Goal: Use online tool/utility: Utilize a website feature to perform a specific function

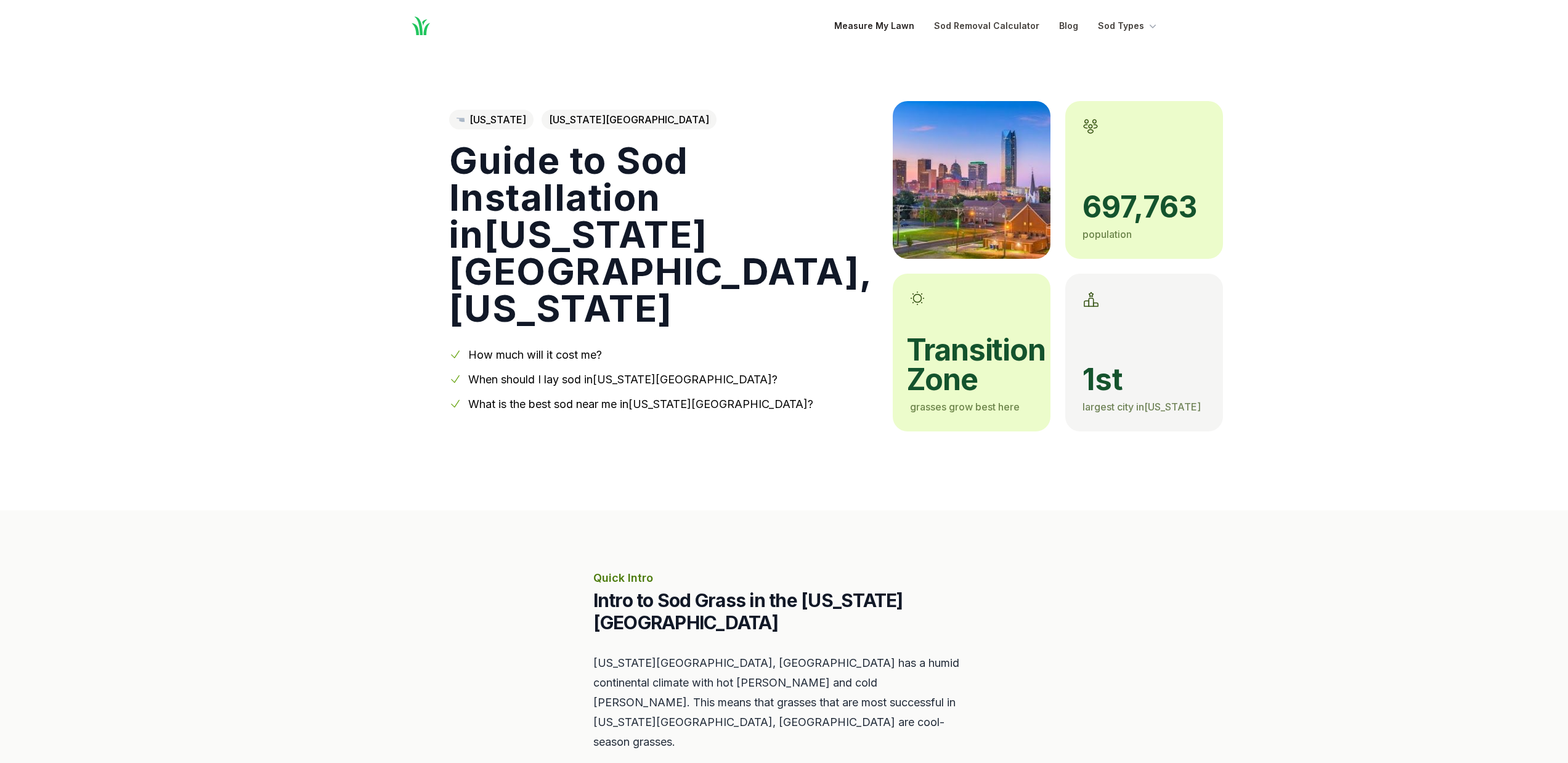
click at [859, 28] on link "Measure My Lawn" at bounding box center [875, 25] width 80 height 15
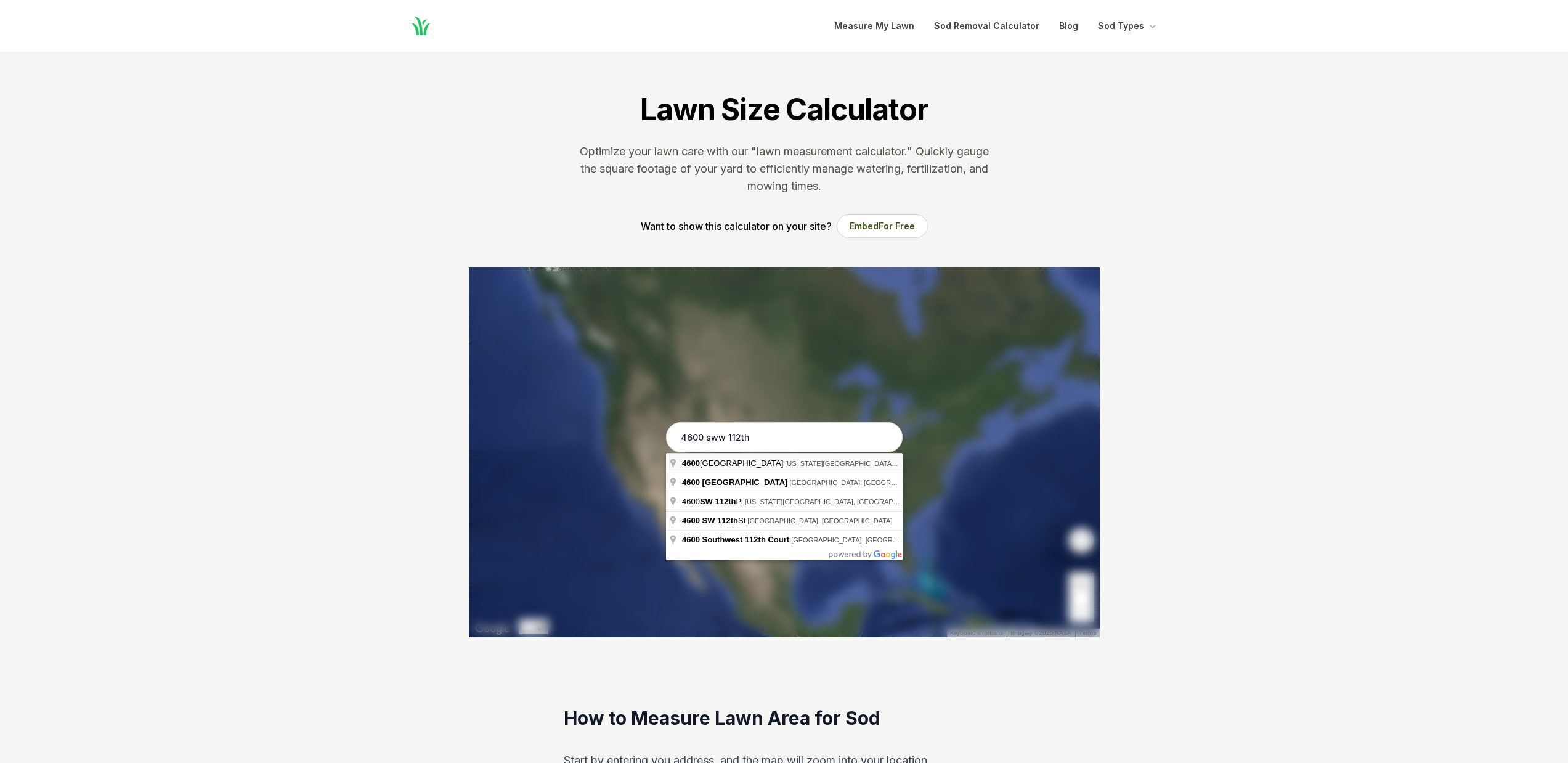
type input "[STREET_ADDRESS][US_STATE]"
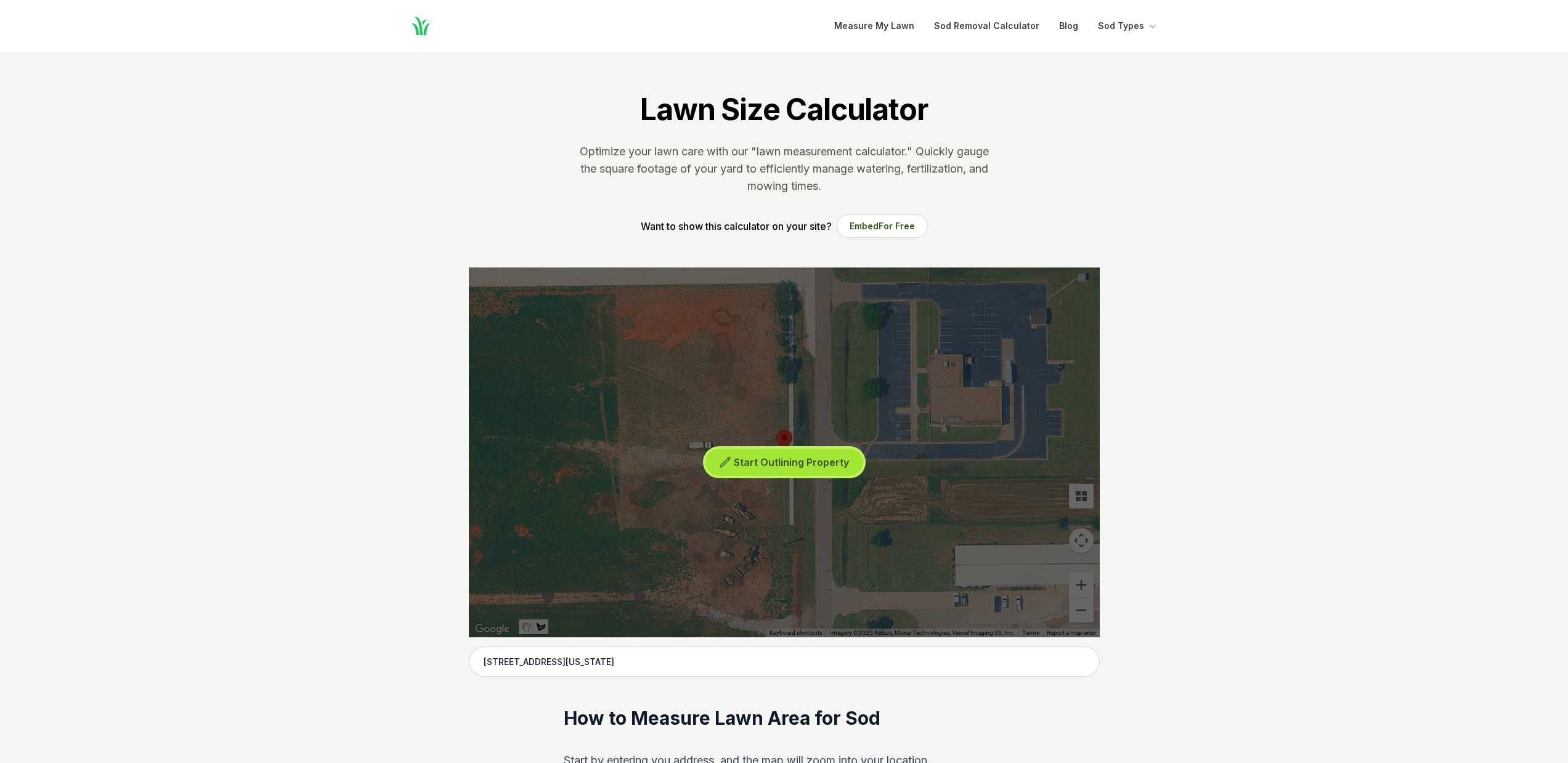
click at [740, 469] on button "Start Outlining Property" at bounding box center [784, 463] width 157 height 28
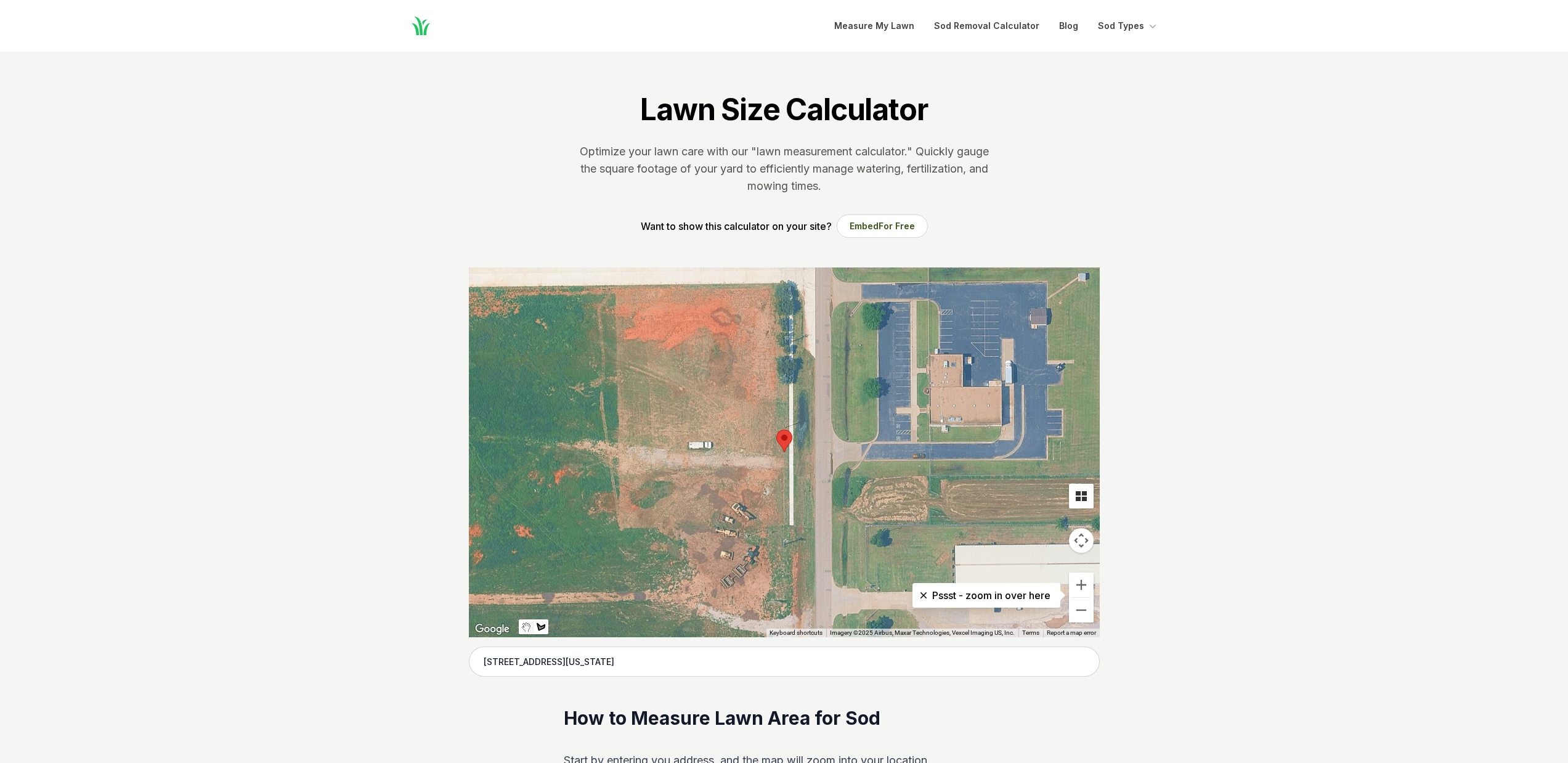
click at [1082, 498] on button "Tilt map" at bounding box center [1082, 496] width 24 height 24
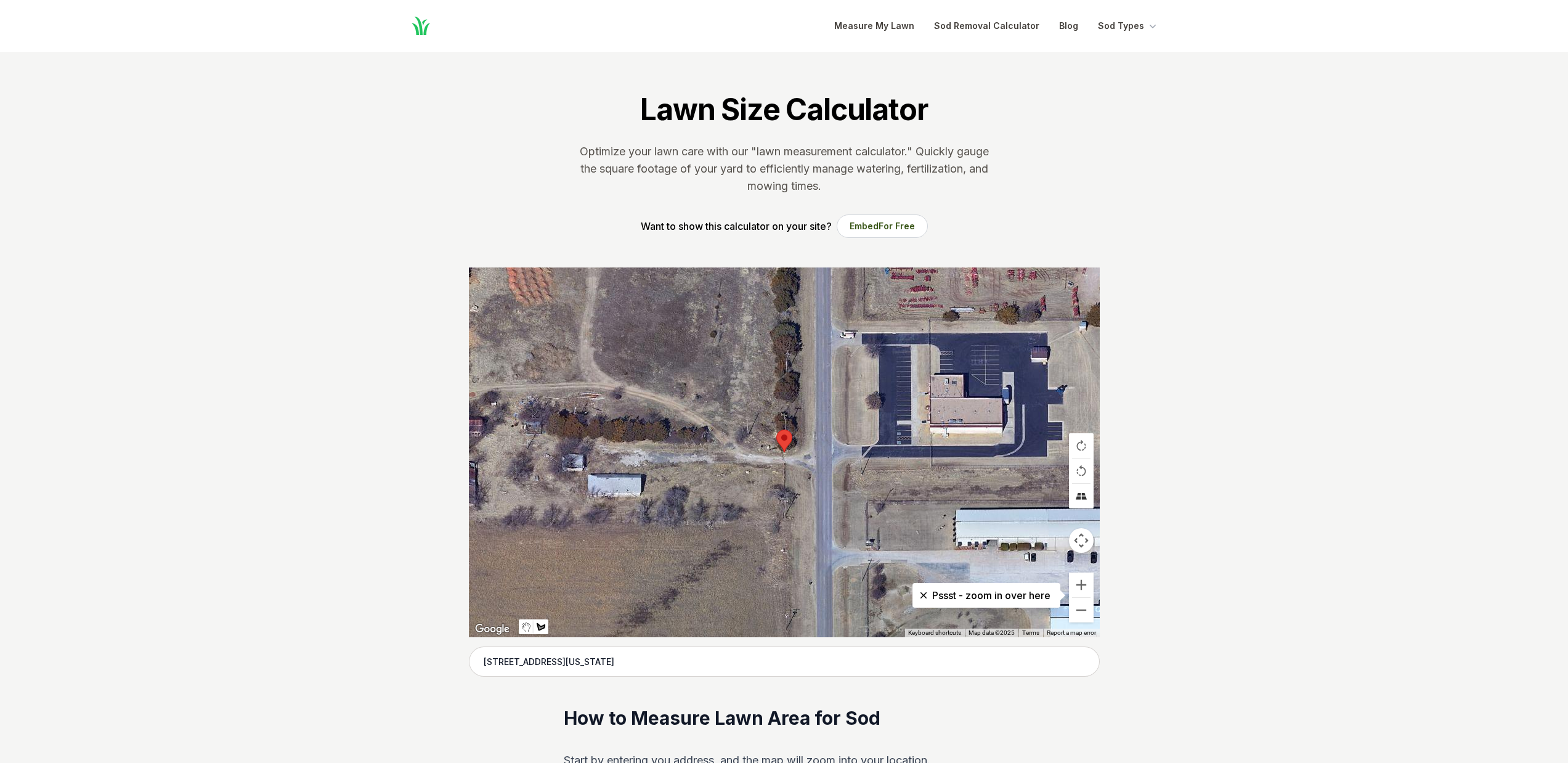
click at [1082, 498] on button "Tilt map" at bounding box center [1082, 496] width 24 height 24
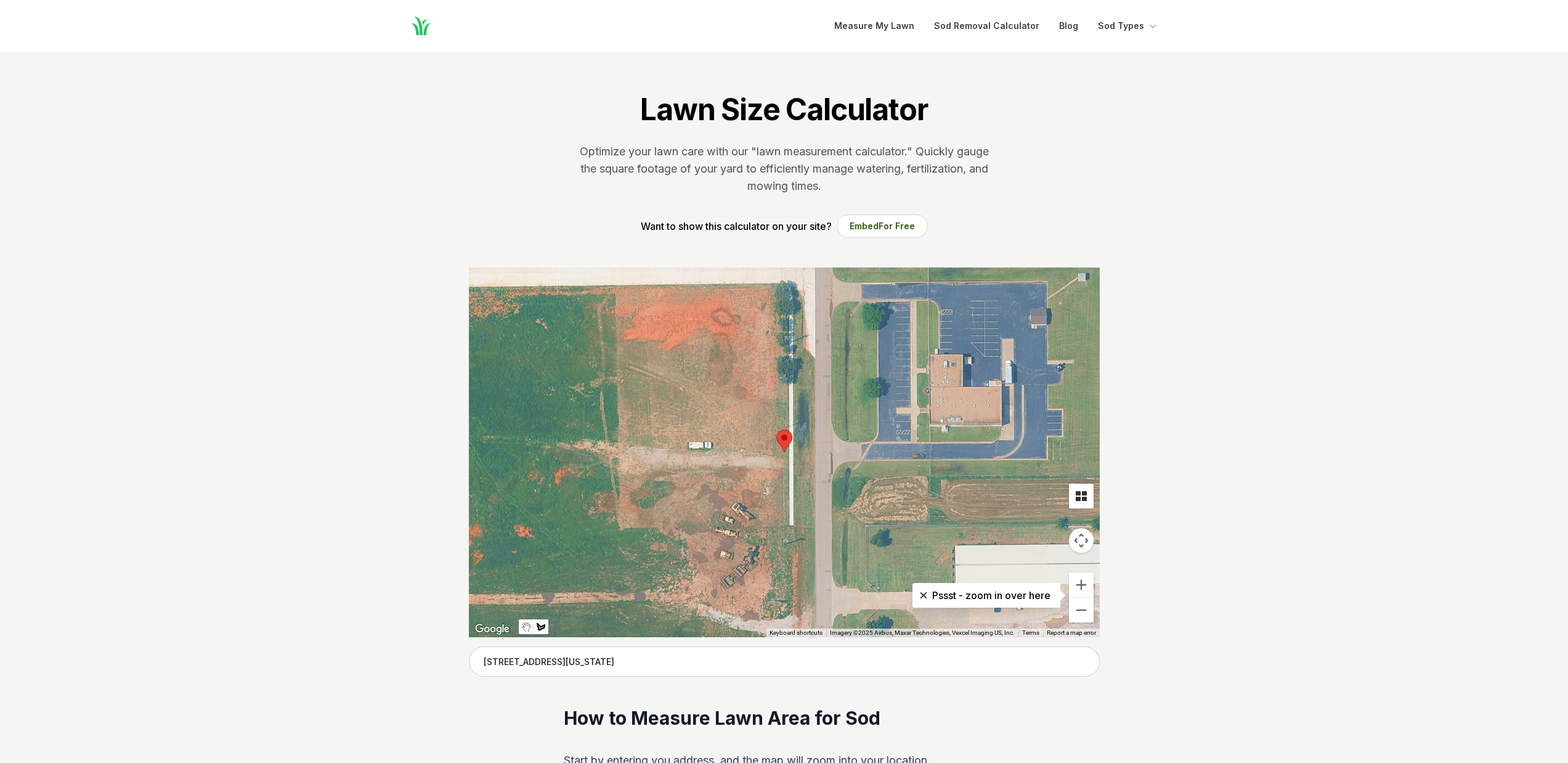
click at [1082, 498] on button "Tilt map" at bounding box center [1082, 496] width 24 height 24
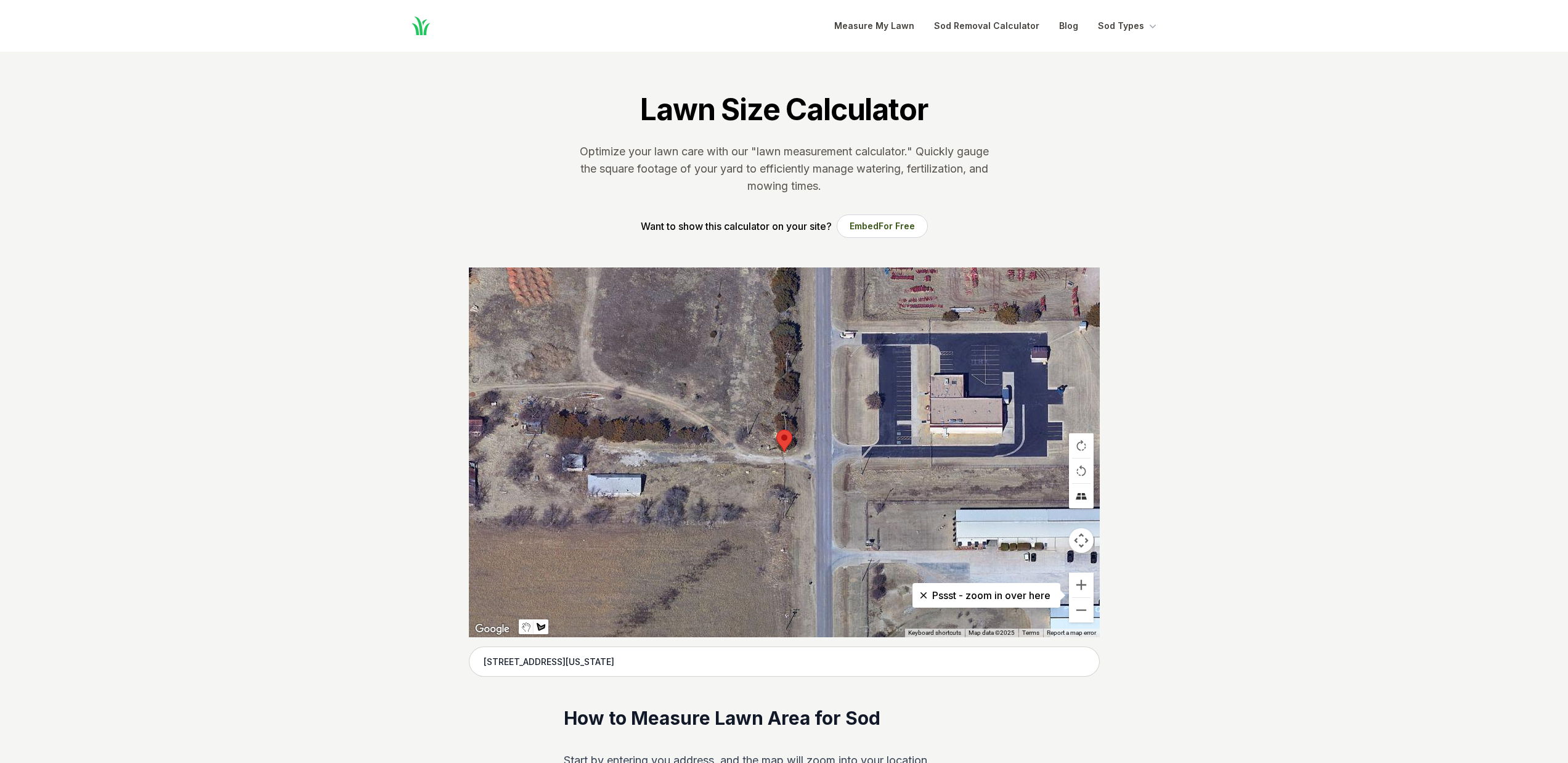
click at [1082, 498] on button "Tilt map" at bounding box center [1082, 496] width 24 height 24
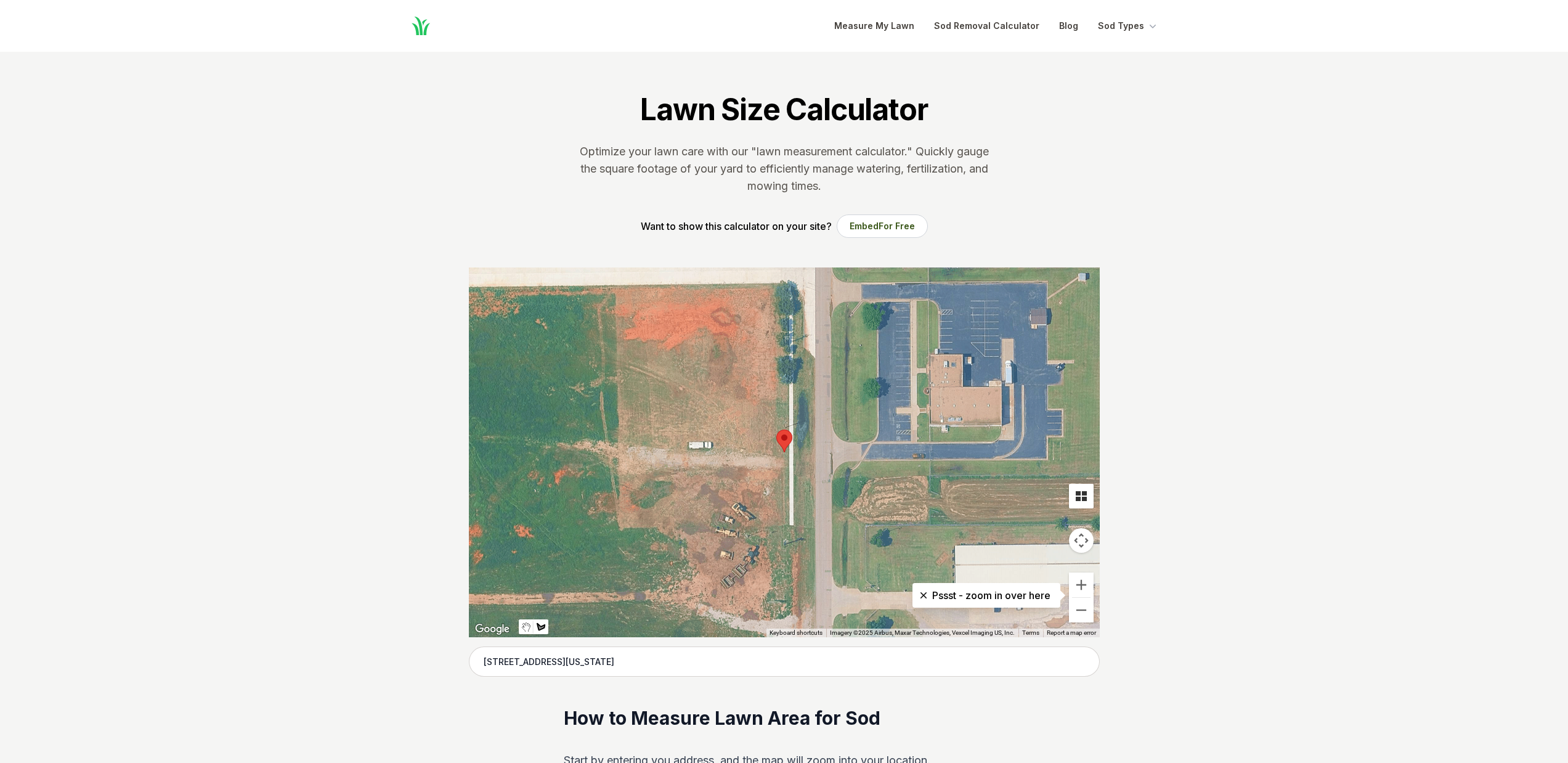
click at [1080, 500] on button "Tilt map" at bounding box center [1082, 496] width 24 height 24
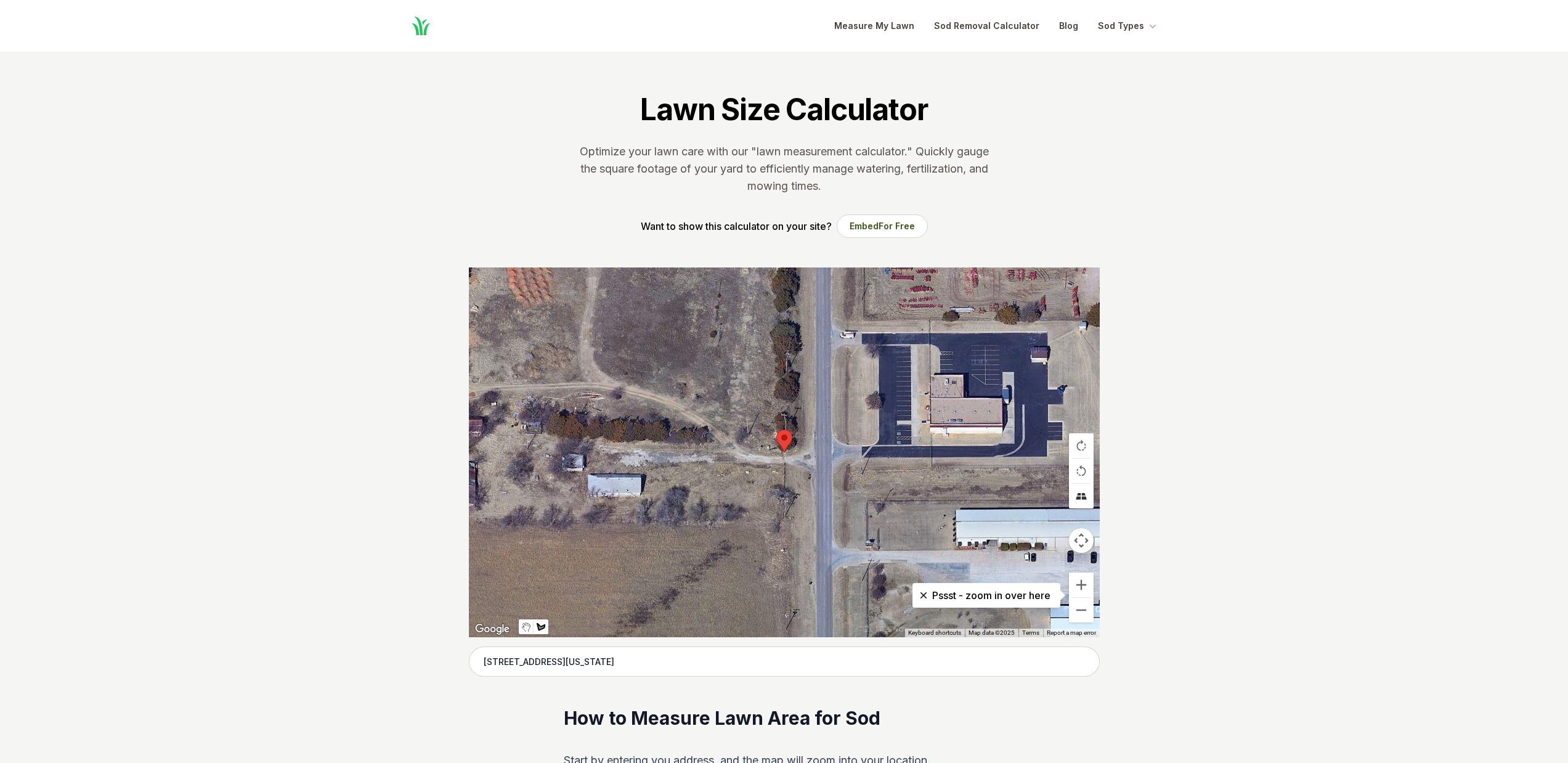
click at [1080, 500] on button "Tilt map" at bounding box center [1082, 496] width 24 height 24
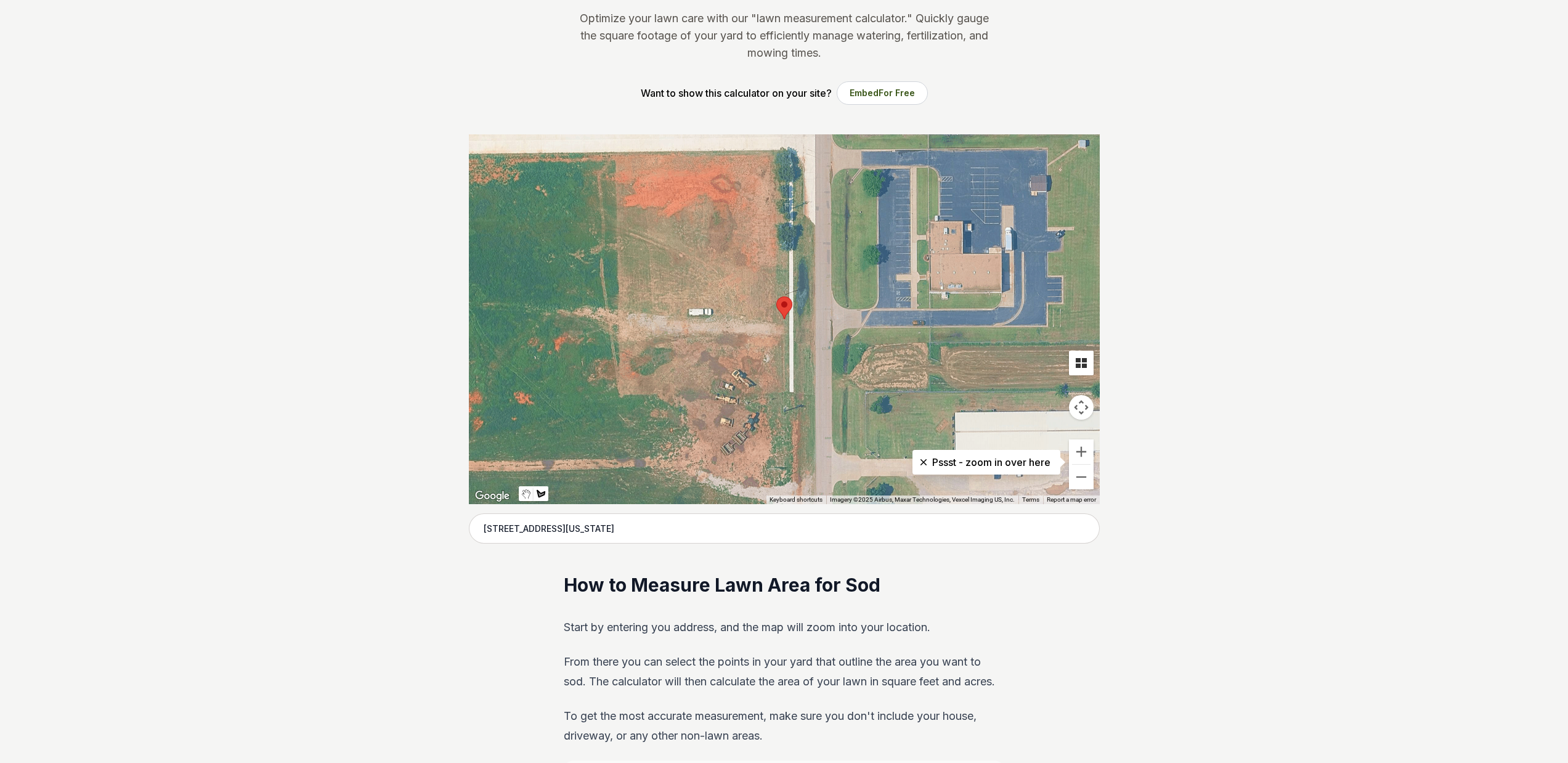
scroll to position [125, 0]
